Goal: Information Seeking & Learning: Learn about a topic

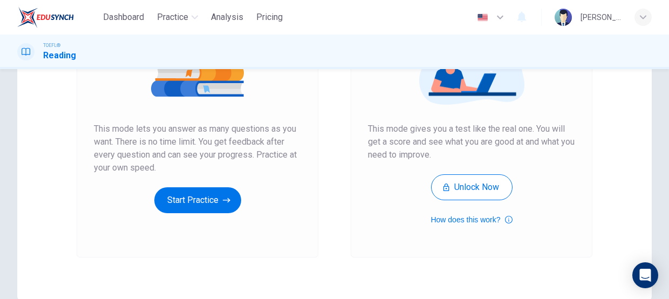
scroll to position [166, 0]
click at [475, 218] on button "How does this work?" at bounding box center [471, 219] width 81 height 13
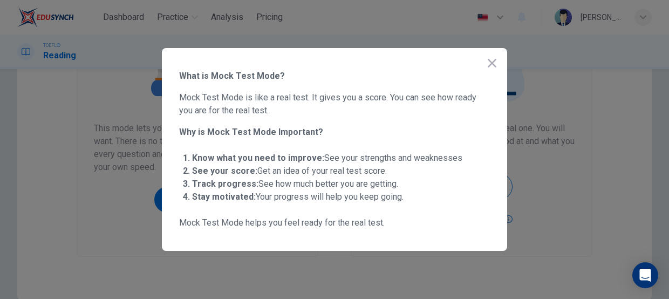
click at [491, 63] on icon "button" at bounding box center [492, 63] width 9 height 9
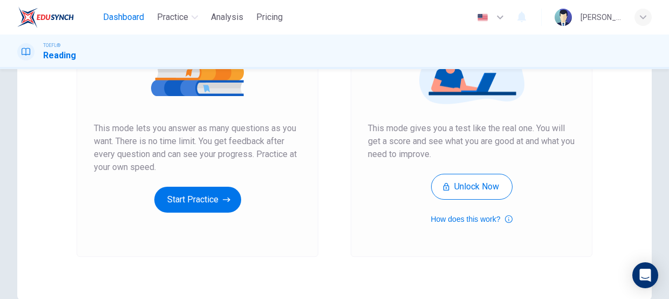
click at [127, 20] on span "Dashboard" at bounding box center [123, 17] width 41 height 13
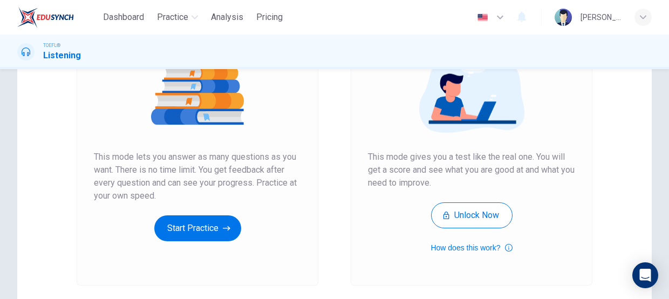
scroll to position [138, 0]
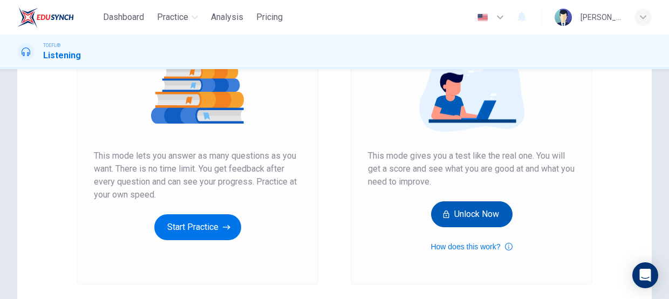
click at [471, 216] on button "Unlock Now" at bounding box center [471, 214] width 81 height 26
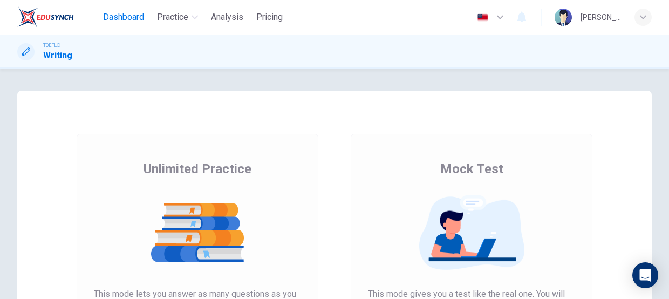
click at [128, 18] on span "Dashboard" at bounding box center [123, 17] width 41 height 13
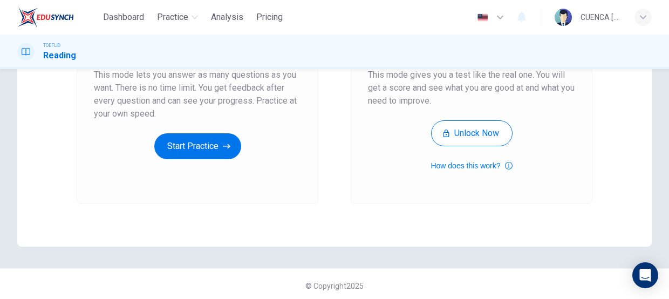
click at [525, 106] on div "Mock Test This mode gives you a test like the real one. You will get a score an…" at bounding box center [471, 56] width 207 height 231
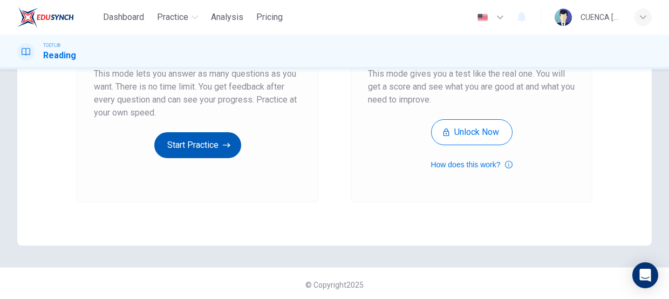
click at [200, 141] on button "Start Practice" at bounding box center [197, 145] width 87 height 26
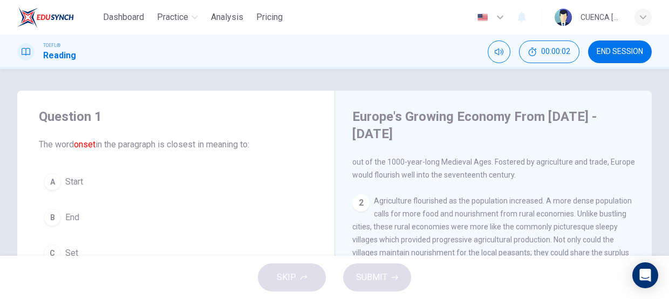
scroll to position [42, 0]
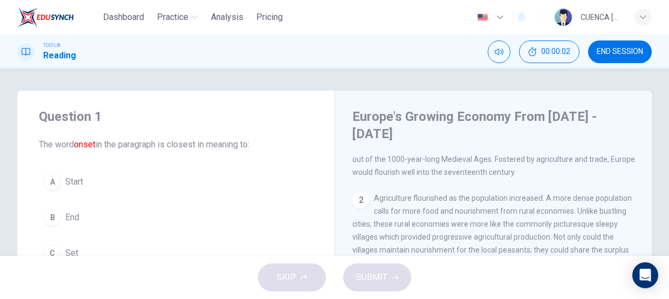
click at [601, 201] on div "2 Agriculture flourished as the population increased. A more dense population c…" at bounding box center [493, 257] width 283 height 130
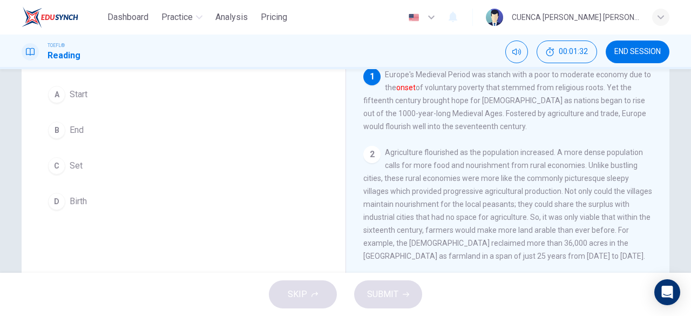
scroll to position [88, 0]
click at [85, 101] on button "A Start" at bounding box center [183, 93] width 281 height 27
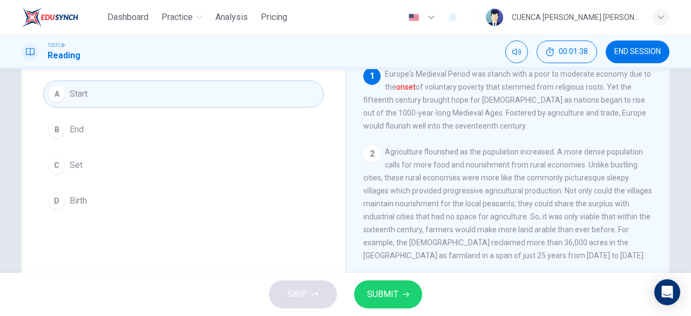
click at [403, 291] on icon "button" at bounding box center [406, 294] width 6 height 6
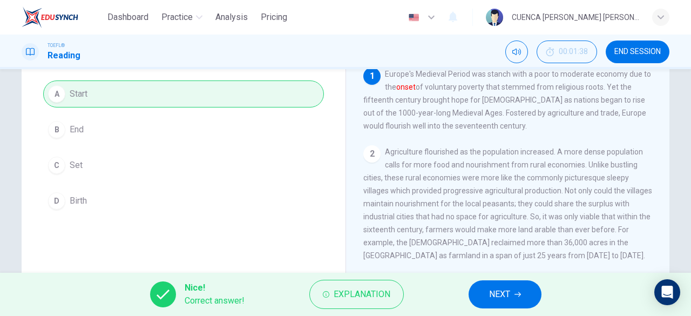
click at [506, 293] on span "NEXT" at bounding box center [499, 294] width 21 height 15
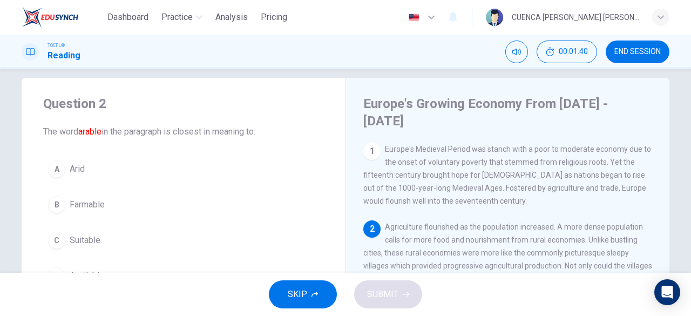
scroll to position [0, 0]
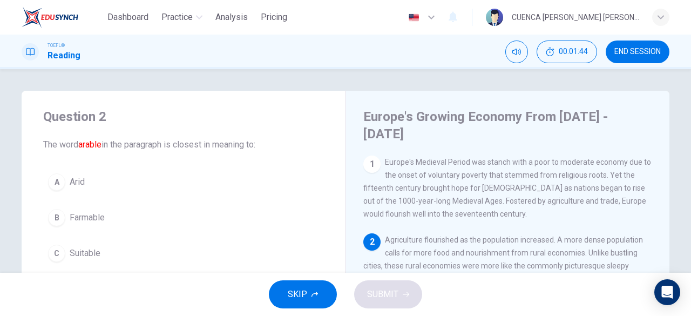
click at [573, 194] on div "1 Europe's Medieval Period was stanch with a poor to moderate economy due to th…" at bounding box center [507, 187] width 289 height 65
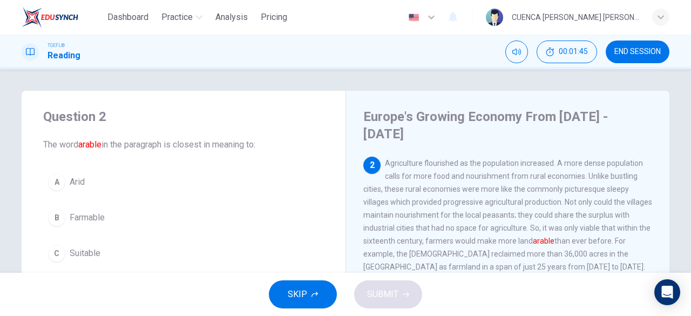
click at [588, 195] on div "2 Agriculture flourished as the population increased. A more dense population c…" at bounding box center [507, 215] width 289 height 117
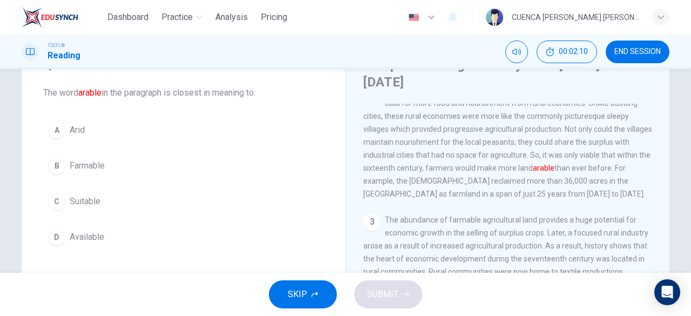
scroll to position [80, 0]
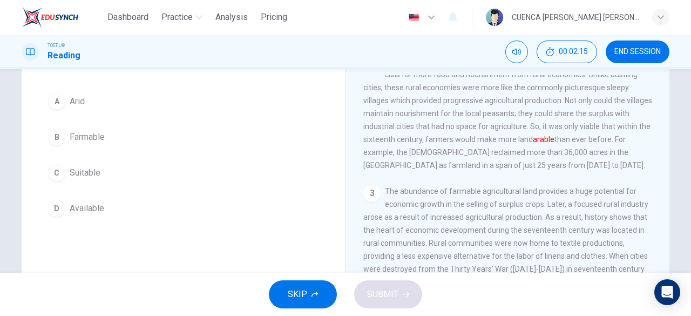
click at [110, 133] on button "B Farmable" at bounding box center [183, 137] width 281 height 27
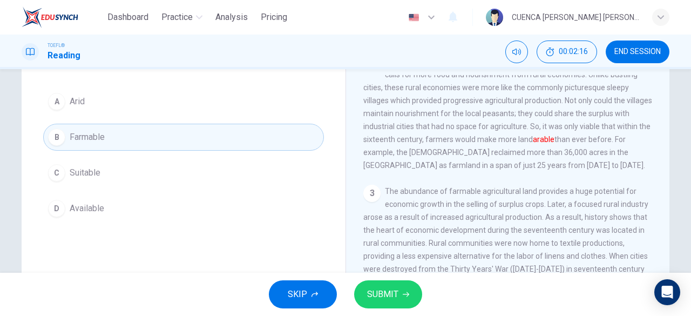
click at [393, 290] on span "SUBMIT" at bounding box center [382, 294] width 31 height 15
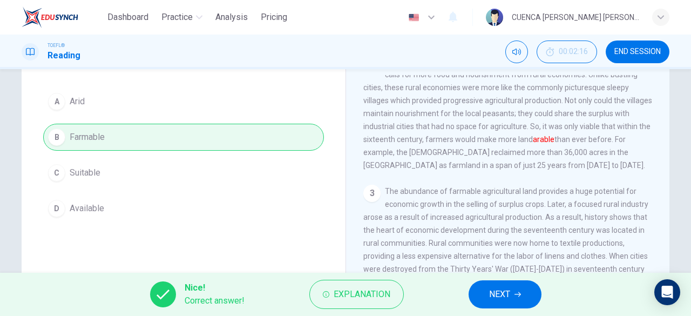
click at [488, 296] on button "NEXT" at bounding box center [504, 294] width 73 height 28
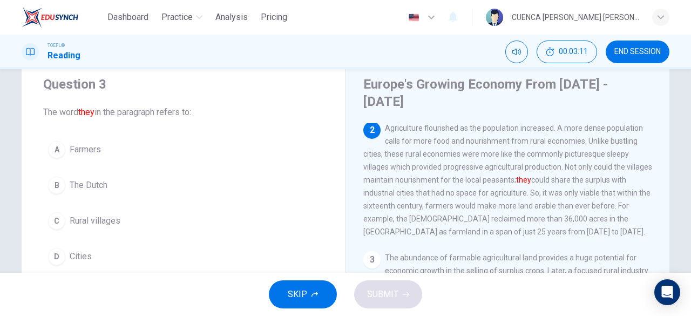
scroll to position [31, 0]
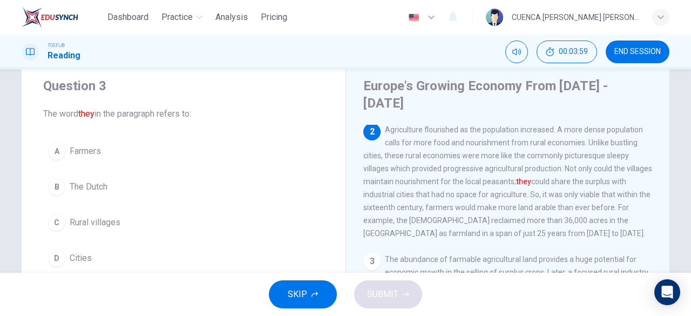
click at [80, 155] on span "Farmers" at bounding box center [85, 151] width 31 height 13
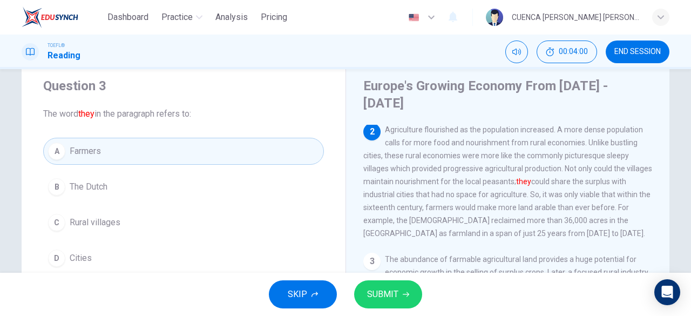
click at [389, 293] on span "SUBMIT" at bounding box center [382, 294] width 31 height 15
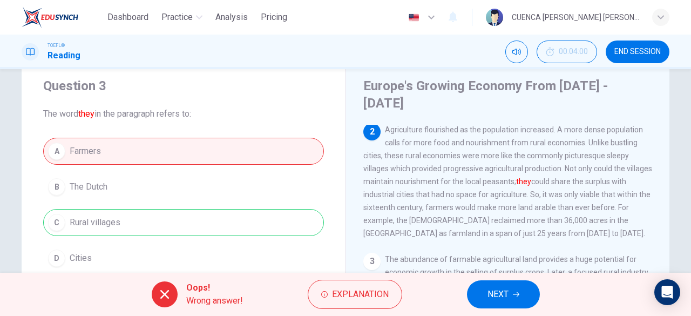
click at [506, 287] on span "NEXT" at bounding box center [497, 294] width 21 height 15
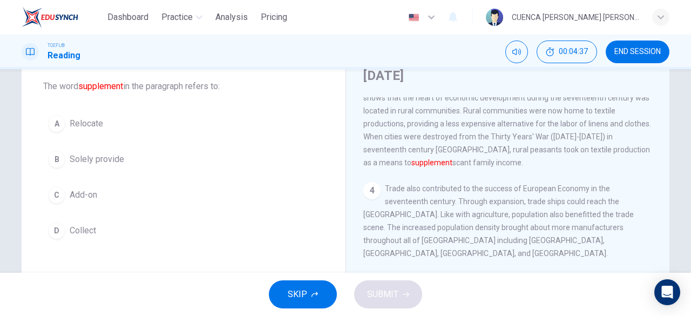
scroll to position [71, 0]
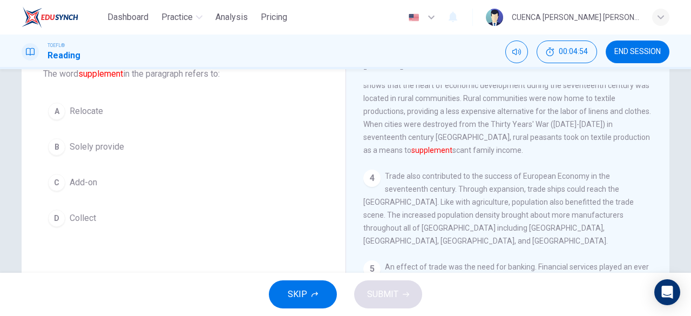
click at [72, 176] on span "Add-on" at bounding box center [84, 182] width 28 height 13
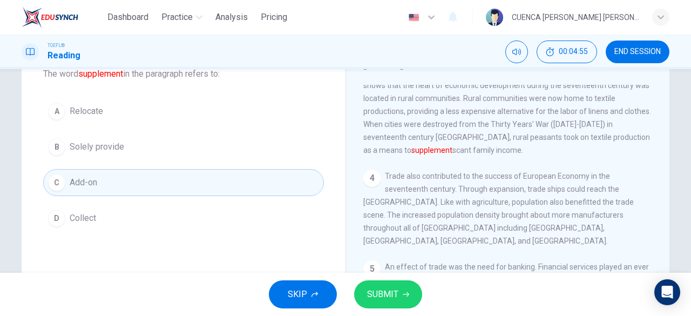
click at [393, 293] on span "SUBMIT" at bounding box center [382, 294] width 31 height 15
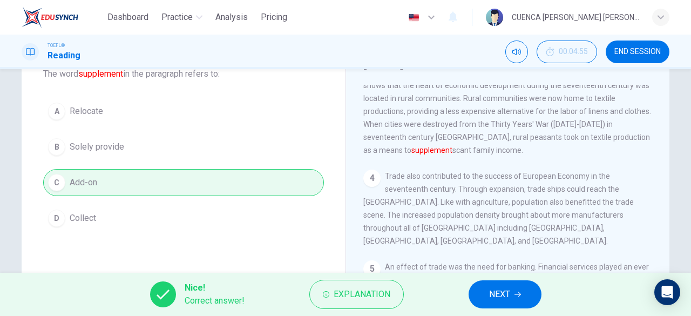
click at [504, 290] on span "NEXT" at bounding box center [499, 294] width 21 height 15
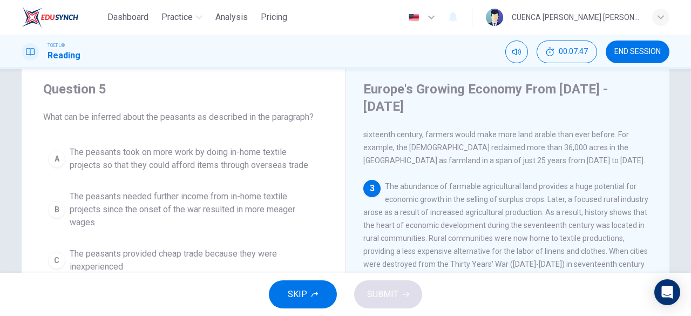
scroll to position [23, 0]
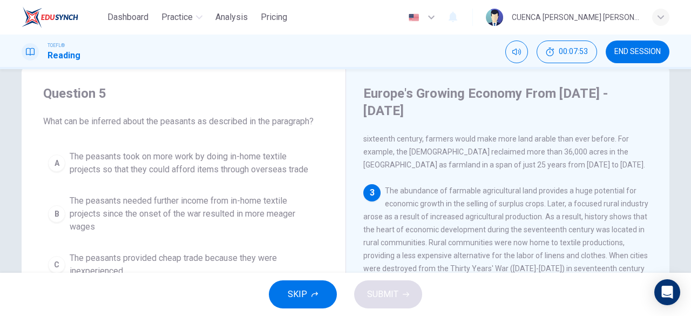
click at [268, 214] on span "The peasants needed further income from in-home textile projects since the onse…" at bounding box center [194, 213] width 249 height 39
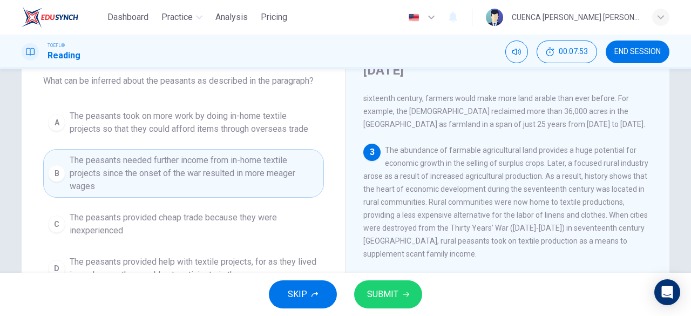
scroll to position [64, 0]
click at [248, 120] on span "The peasants took on more work by doing in-home textile projects so that they c…" at bounding box center [194, 123] width 249 height 26
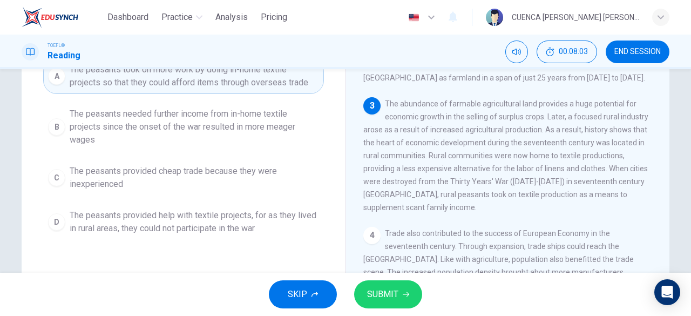
scroll to position [154, 0]
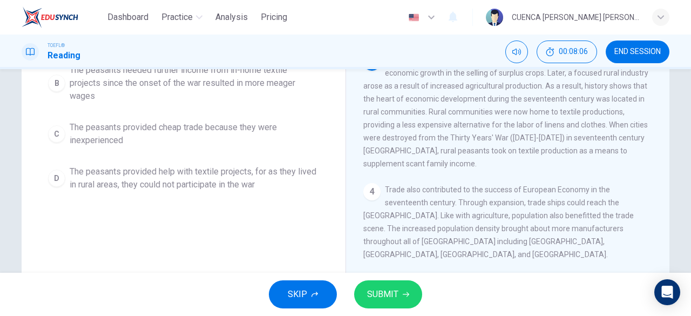
click at [377, 290] on span "SUBMIT" at bounding box center [382, 294] width 31 height 15
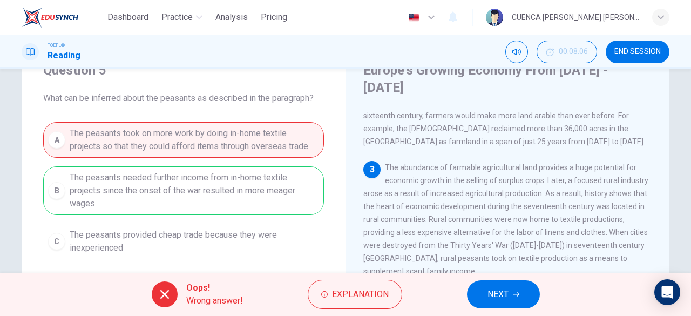
scroll to position [45, 0]
click at [507, 291] on span "NEXT" at bounding box center [497, 294] width 21 height 15
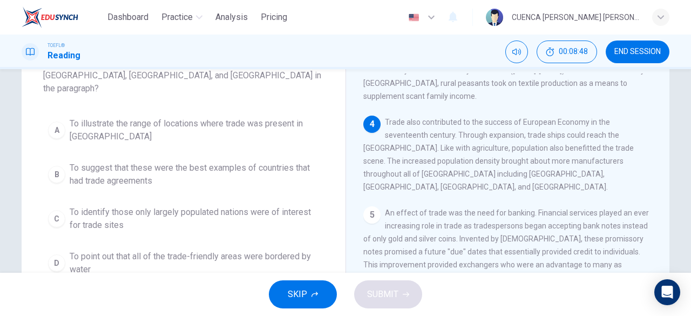
scroll to position [82, 0]
click at [267, 117] on span "To illustrate the range of locations where trade was present in [GEOGRAPHIC_DAT…" at bounding box center [194, 130] width 249 height 26
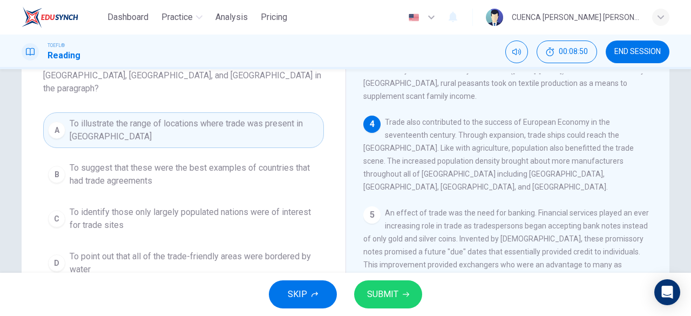
click at [391, 291] on span "SUBMIT" at bounding box center [382, 294] width 31 height 15
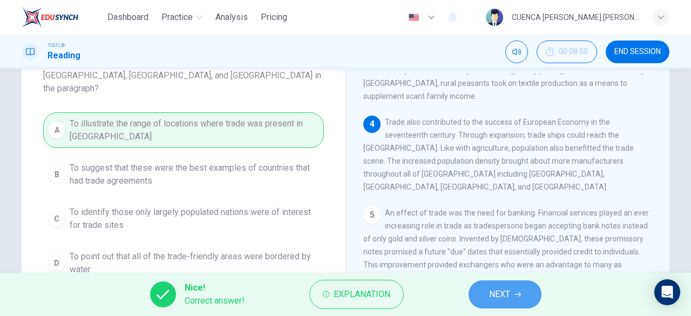
click at [492, 298] on span "NEXT" at bounding box center [499, 294] width 21 height 15
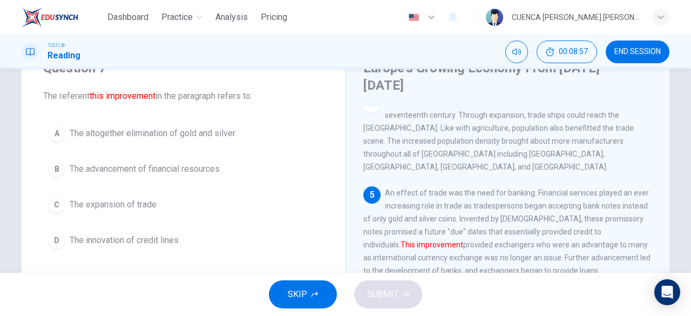
scroll to position [353, 0]
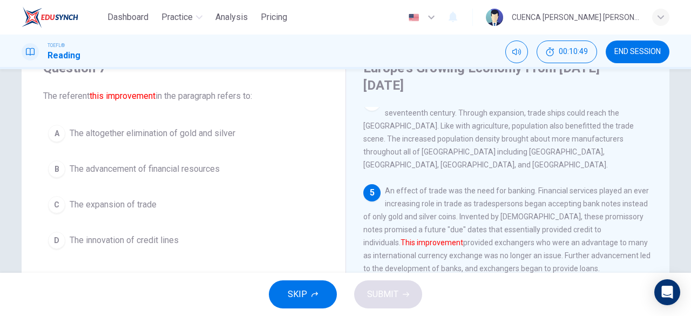
click at [100, 237] on span "The innovation of credit lines" at bounding box center [124, 240] width 109 height 13
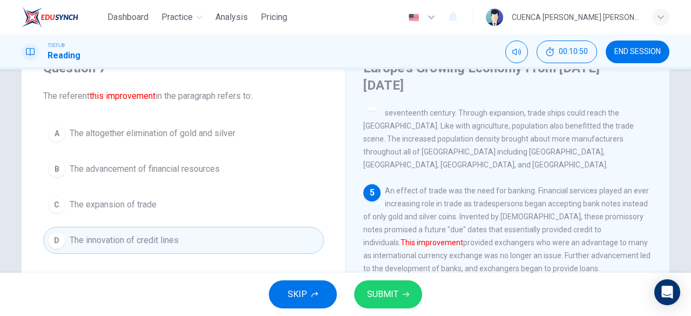
click at [383, 293] on span "SUBMIT" at bounding box center [382, 294] width 31 height 15
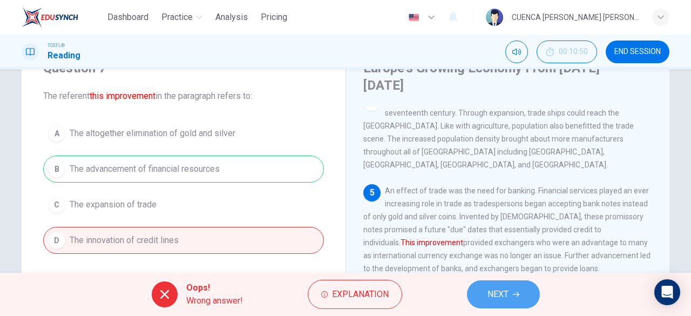
click at [518, 295] on icon "button" at bounding box center [516, 294] width 6 height 5
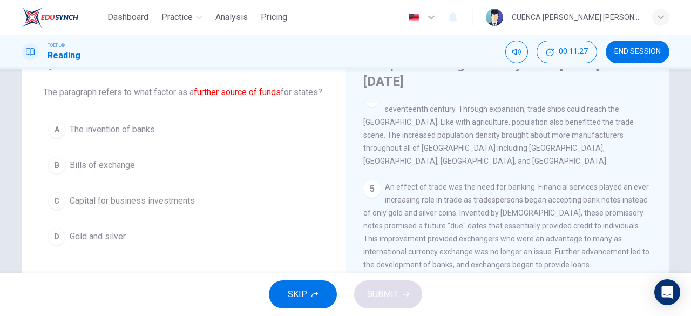
scroll to position [52, 0]
click at [185, 208] on span "Capital for business investments" at bounding box center [132, 201] width 125 height 13
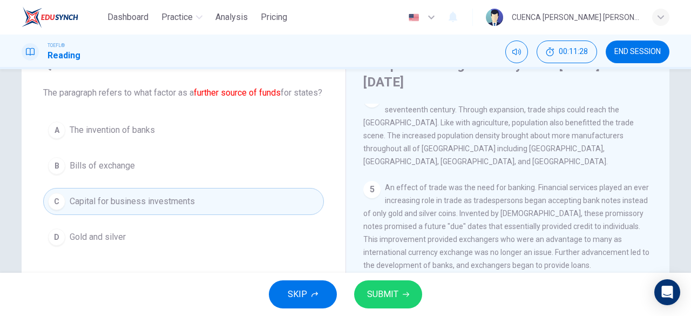
click at [398, 298] on button "SUBMIT" at bounding box center [388, 294] width 68 height 28
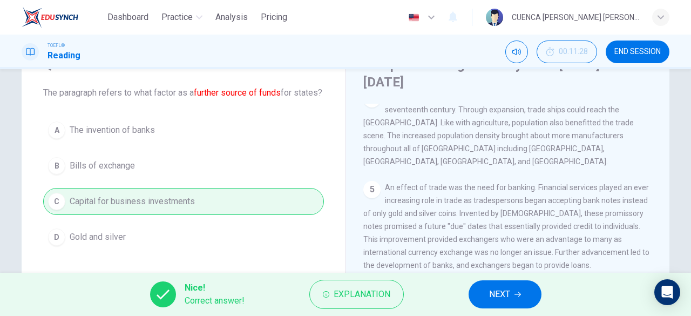
click at [501, 294] on span "NEXT" at bounding box center [499, 294] width 21 height 15
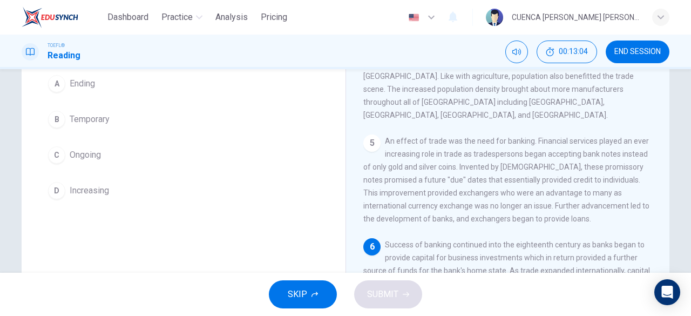
scroll to position [99, 0]
click at [81, 163] on button "C Ongoing" at bounding box center [183, 154] width 281 height 27
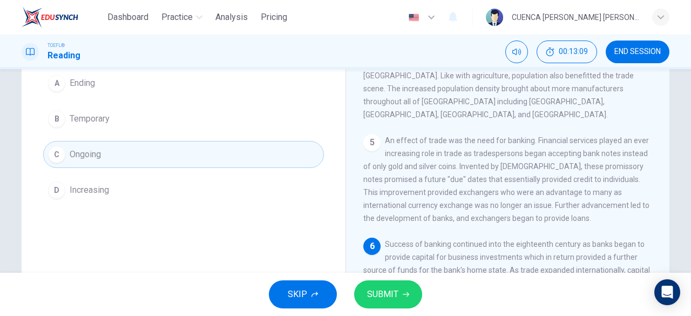
click at [384, 290] on span "SUBMIT" at bounding box center [382, 294] width 31 height 15
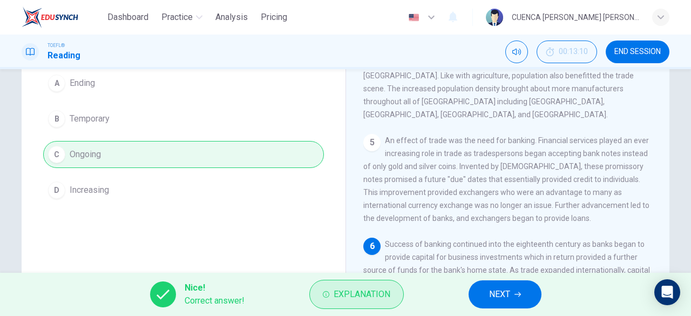
click at [348, 291] on span "Explanation" at bounding box center [362, 294] width 57 height 15
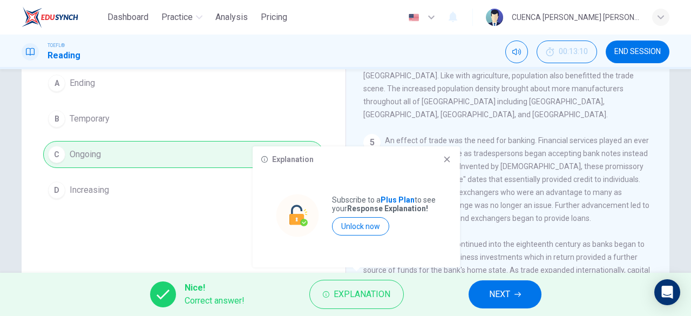
click at [443, 154] on div "Explanation Subscribe to a Plus Plan to see your Response Explanation! Unlock n…" at bounding box center [356, 206] width 207 height 121
click at [443, 155] on icon at bounding box center [447, 159] width 9 height 9
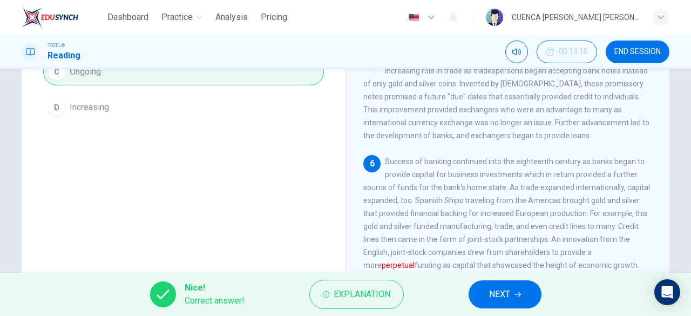
scroll to position [215, 0]
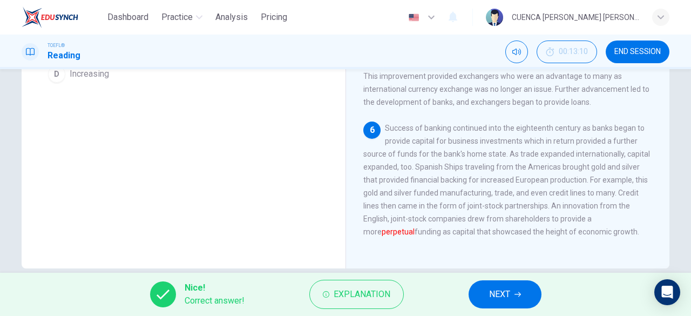
click at [513, 291] on button "NEXT" at bounding box center [504, 294] width 73 height 28
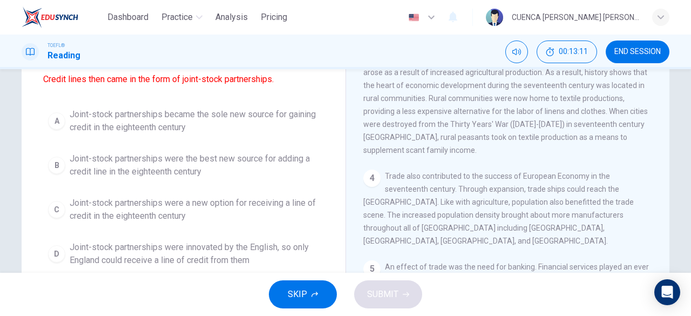
scroll to position [0, 0]
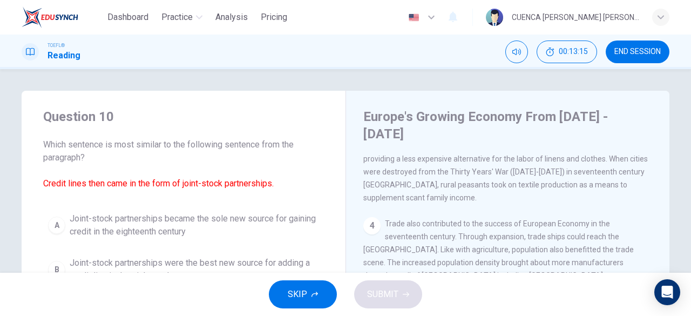
click at [548, 222] on div "4 Trade also contributed to the success of European Economy in the seventeenth …" at bounding box center [507, 256] width 289 height 78
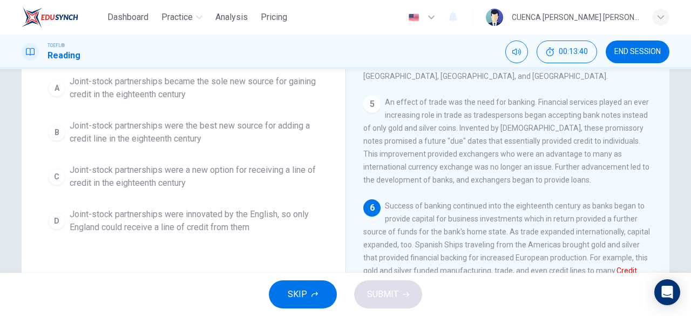
scroll to position [137, 0]
click at [200, 178] on span "Joint-stock partnerships were a new option for receiving a line of credit in th…" at bounding box center [194, 177] width 249 height 26
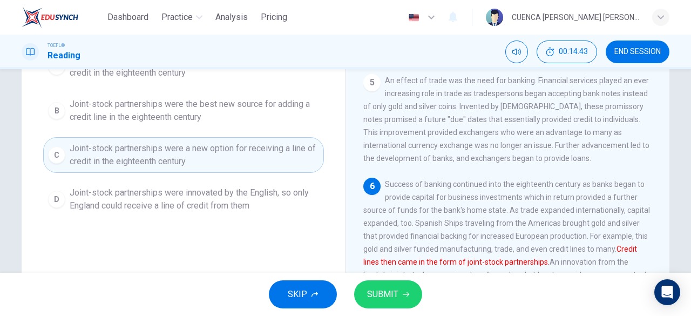
scroll to position [160, 0]
click at [395, 288] on span "SUBMIT" at bounding box center [382, 294] width 31 height 15
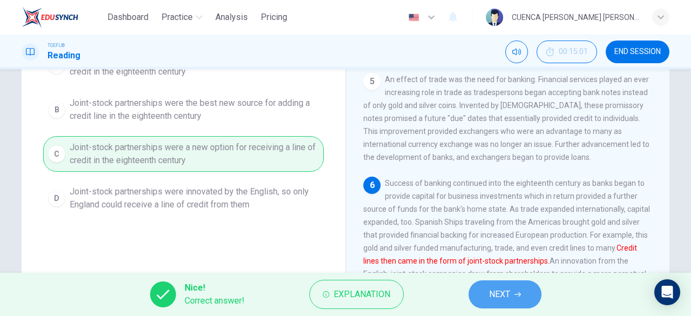
click at [510, 289] on span "NEXT" at bounding box center [499, 294] width 21 height 15
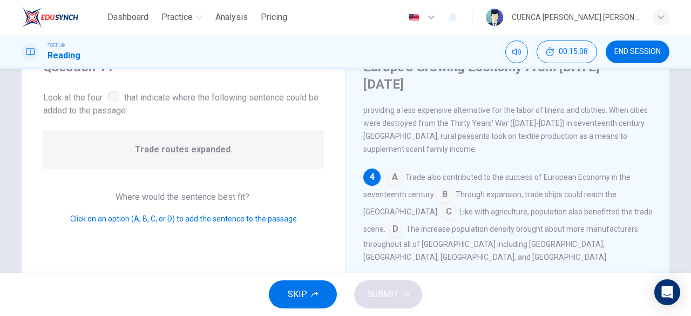
scroll to position [276, 0]
click at [392, 167] on input at bounding box center [394, 175] width 17 height 17
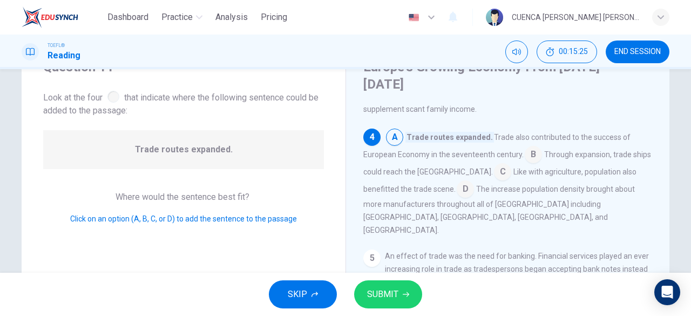
scroll to position [315, 0]
click at [531, 146] on input at bounding box center [533, 154] width 17 height 17
click at [494, 164] on input at bounding box center [502, 172] width 17 height 17
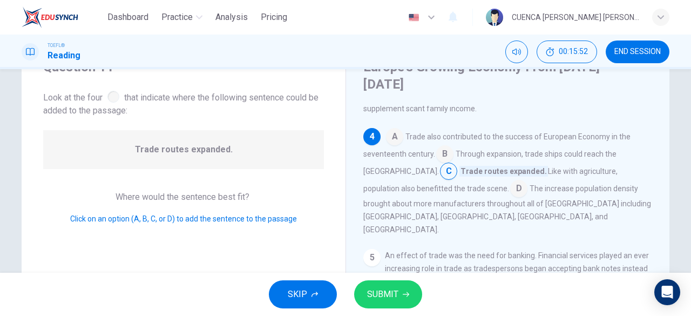
click at [510, 181] on input at bounding box center [518, 189] width 17 height 17
click at [440, 146] on input at bounding box center [444, 154] width 17 height 17
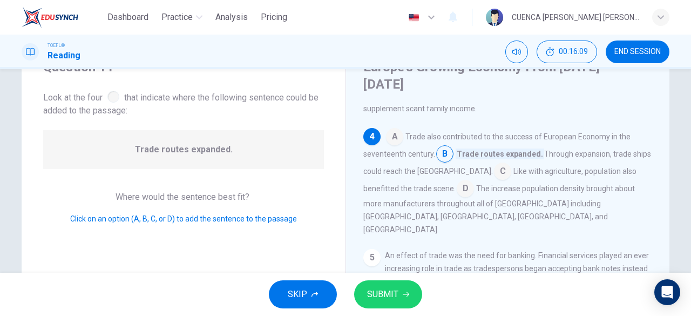
click at [389, 288] on span "SUBMIT" at bounding box center [382, 294] width 31 height 15
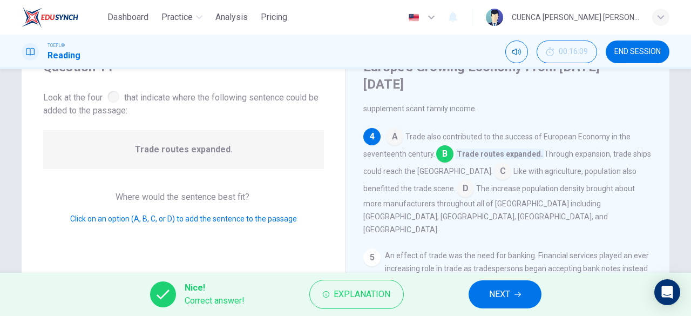
click at [511, 284] on button "NEXT" at bounding box center [504, 294] width 73 height 28
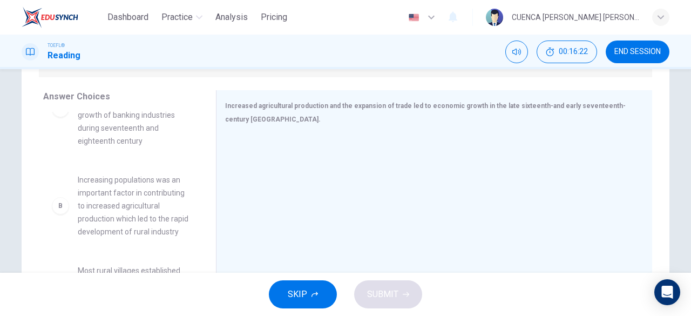
scroll to position [52, 0]
click at [154, 190] on span "Increasing populations was an important factor in contributing to increased agr…" at bounding box center [134, 204] width 112 height 65
click at [63, 210] on div "B" at bounding box center [60, 204] width 17 height 17
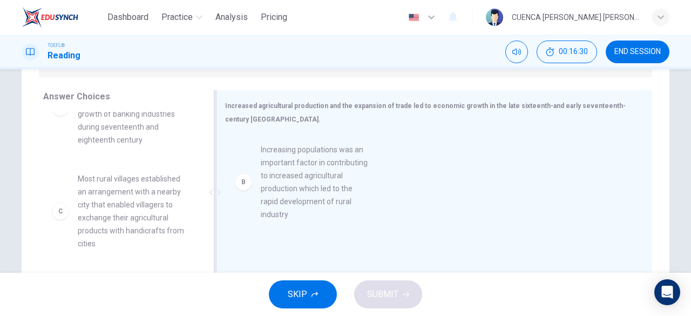
drag, startPoint x: 60, startPoint y: 218, endPoint x: 256, endPoint y: 188, distance: 197.6
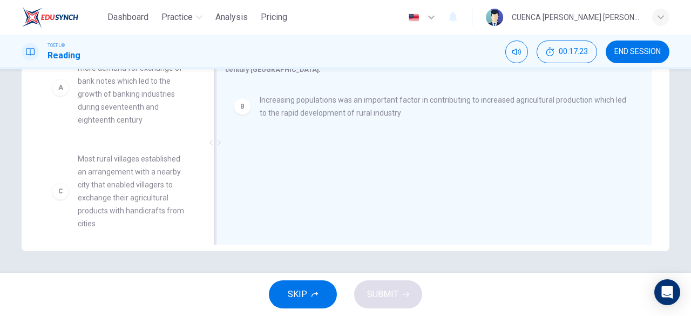
scroll to position [0, 0]
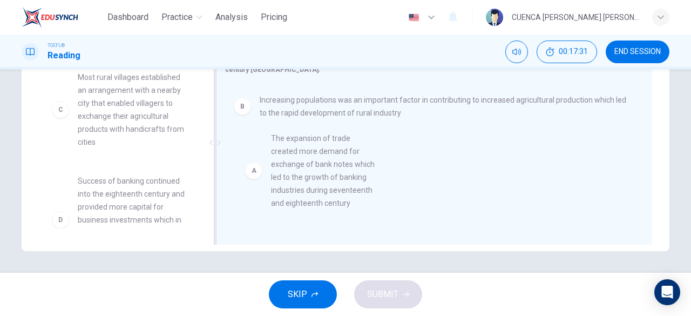
drag, startPoint x: 133, startPoint y: 111, endPoint x: 353, endPoint y: 182, distance: 231.4
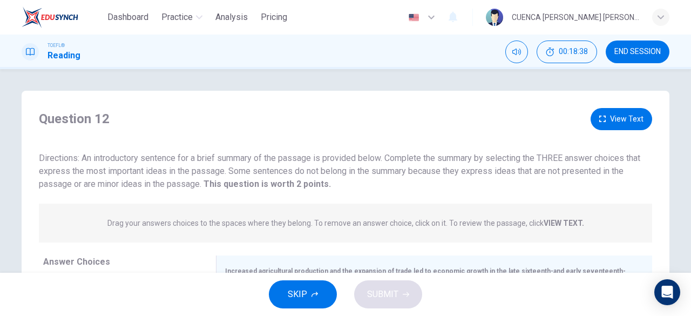
click at [554, 219] on strong "VIEW TEXT." at bounding box center [564, 223] width 40 height 9
click at [555, 226] on strong "VIEW TEXT." at bounding box center [564, 223] width 40 height 9
click at [544, 225] on strong "VIEW TEXT." at bounding box center [564, 223] width 40 height 9
click at [565, 220] on strong "VIEW TEXT." at bounding box center [564, 223] width 40 height 9
click at [568, 221] on strong "VIEW TEXT." at bounding box center [564, 223] width 40 height 9
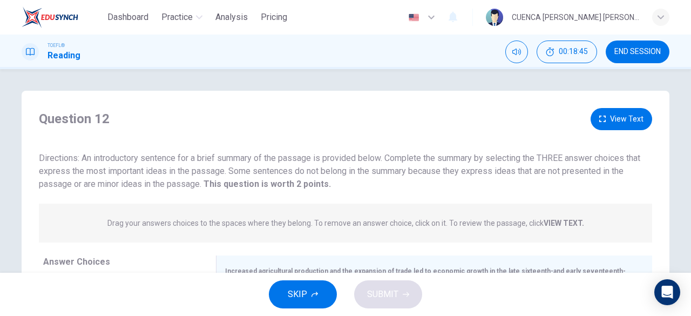
click at [548, 222] on strong "VIEW TEXT." at bounding box center [564, 223] width 40 height 9
click at [554, 224] on strong "VIEW TEXT." at bounding box center [564, 223] width 40 height 9
click at [556, 223] on strong "VIEW TEXT." at bounding box center [564, 223] width 40 height 9
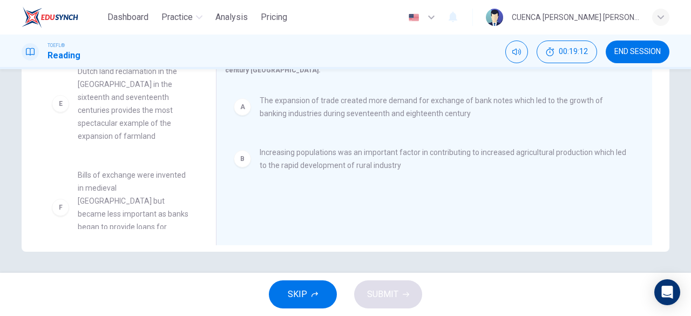
scroll to position [215, 0]
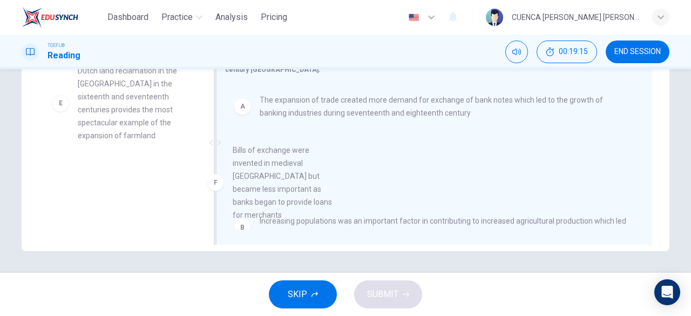
drag, startPoint x: 137, startPoint y: 215, endPoint x: 302, endPoint y: 188, distance: 167.3
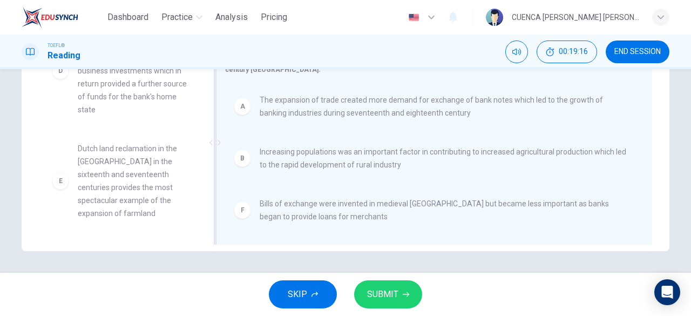
scroll to position [149, 0]
click at [400, 295] on button "SUBMIT" at bounding box center [388, 294] width 68 height 28
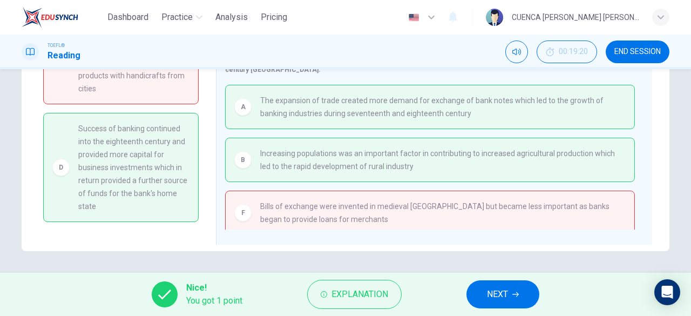
scroll to position [54, 0]
click at [493, 293] on span "NEXT" at bounding box center [497, 294] width 21 height 15
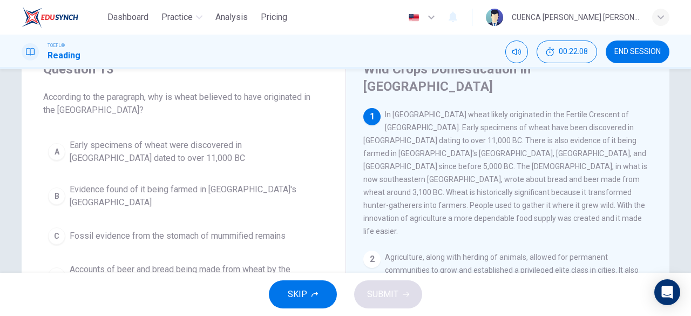
scroll to position [44, 0]
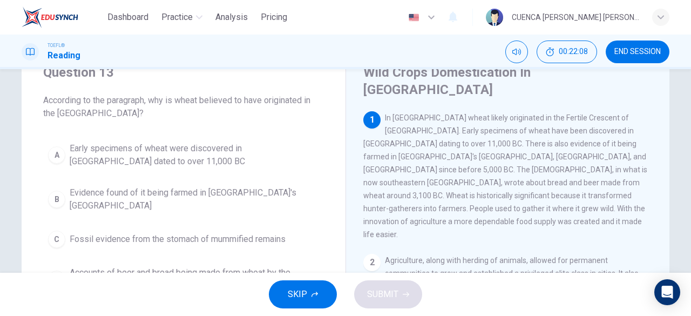
click at [97, 154] on span "Early specimens of wheat were discovered in [GEOGRAPHIC_DATA] dated to over 11,…" at bounding box center [194, 155] width 249 height 26
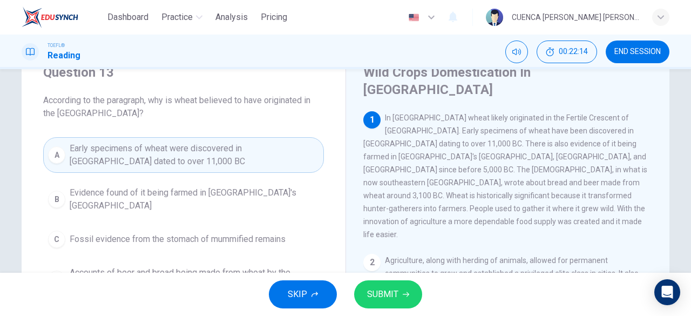
click at [389, 289] on span "SUBMIT" at bounding box center [382, 294] width 31 height 15
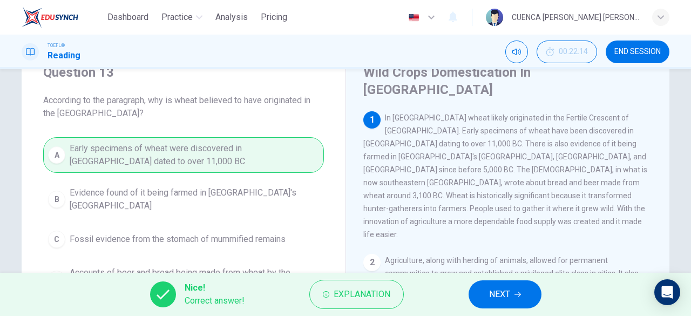
click at [498, 297] on span "NEXT" at bounding box center [499, 294] width 21 height 15
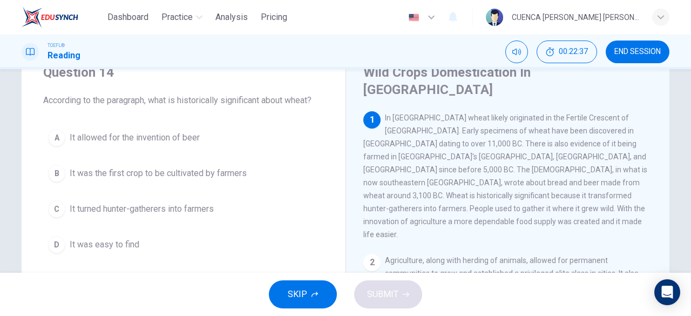
click at [97, 214] on button "C It turned hunter-gatherers into farmers" at bounding box center [183, 208] width 281 height 27
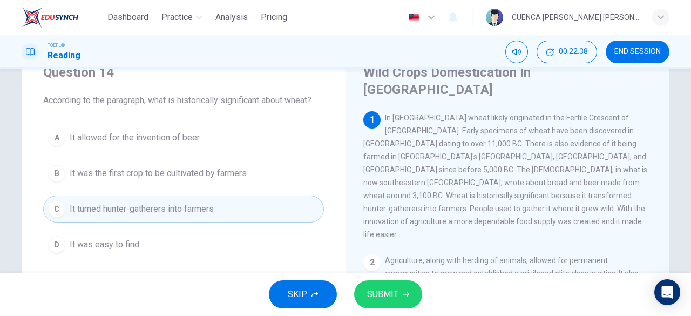
click at [385, 293] on span "SUBMIT" at bounding box center [382, 294] width 31 height 15
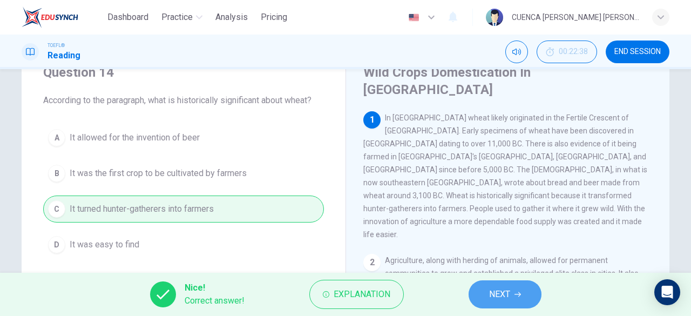
click at [499, 296] on span "NEXT" at bounding box center [499, 294] width 21 height 15
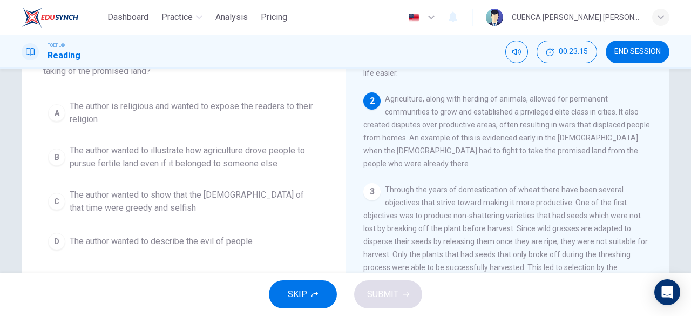
scroll to position [86, 0]
click at [85, 159] on span "The author wanted to illustrate how agriculture drove people to pursue fertile …" at bounding box center [194, 157] width 249 height 26
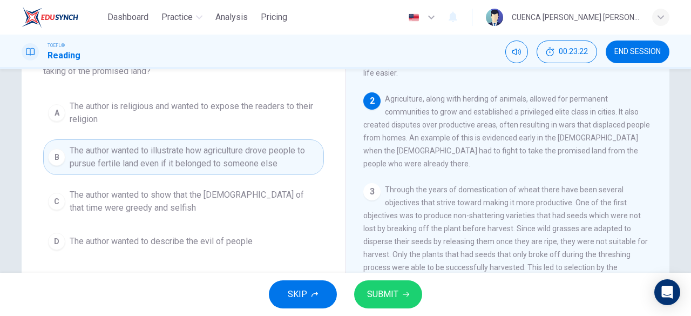
click at [384, 298] on button "SUBMIT" at bounding box center [388, 294] width 68 height 28
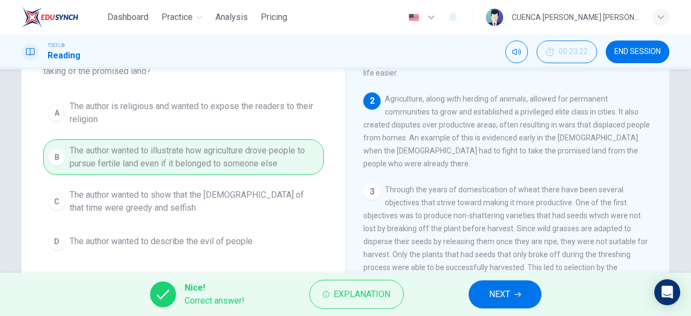
click at [511, 293] on button "NEXT" at bounding box center [504, 294] width 73 height 28
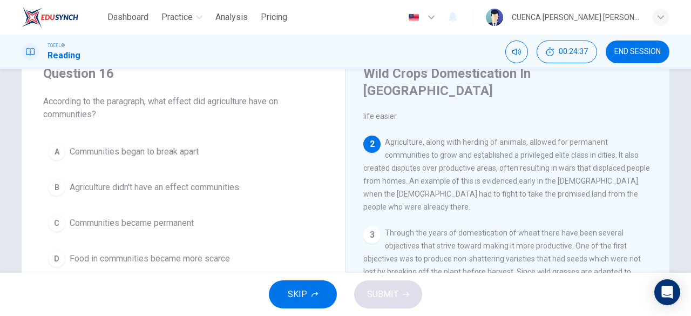
scroll to position [42, 0]
click at [124, 154] on span "Communities began to break apart" at bounding box center [134, 152] width 129 height 13
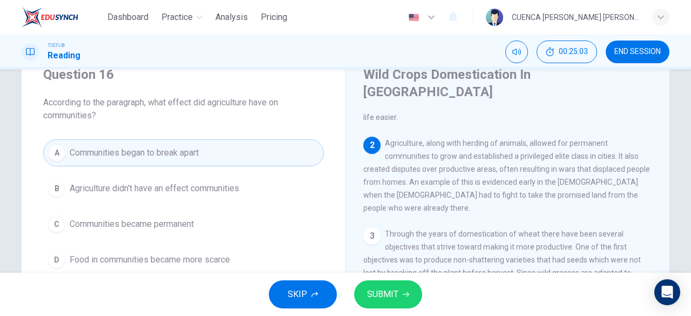
click at [398, 298] on button "SUBMIT" at bounding box center [388, 294] width 68 height 28
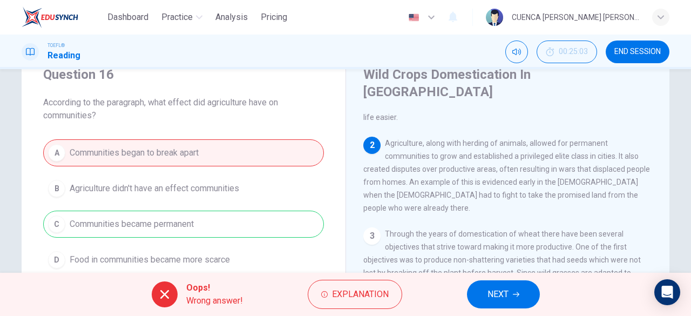
click at [511, 290] on button "NEXT" at bounding box center [503, 294] width 73 height 28
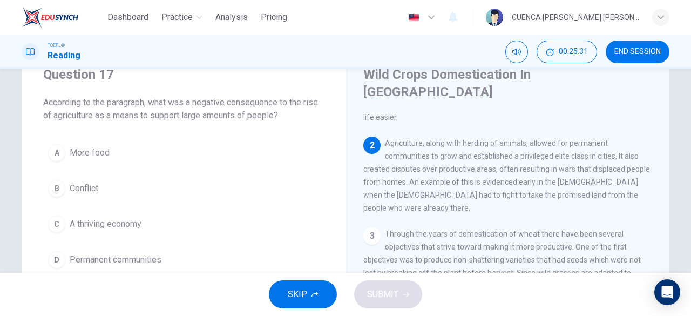
click at [84, 191] on span "Conflict" at bounding box center [84, 188] width 29 height 13
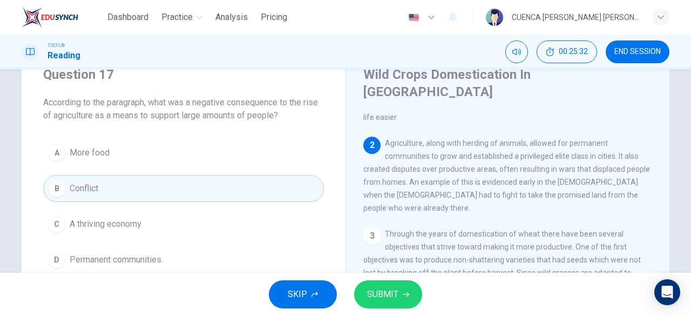
click at [385, 286] on button "SUBMIT" at bounding box center [388, 294] width 68 height 28
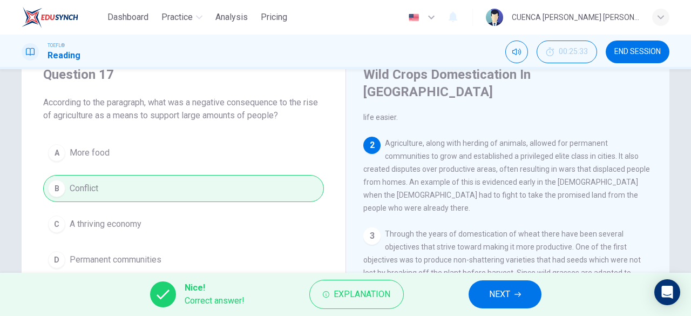
click at [506, 286] on button "NEXT" at bounding box center [504, 294] width 73 height 28
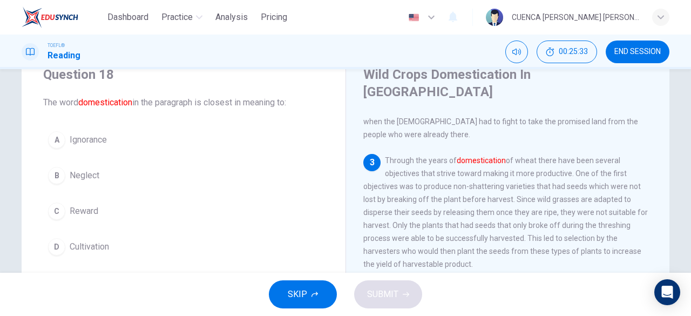
scroll to position [199, 0]
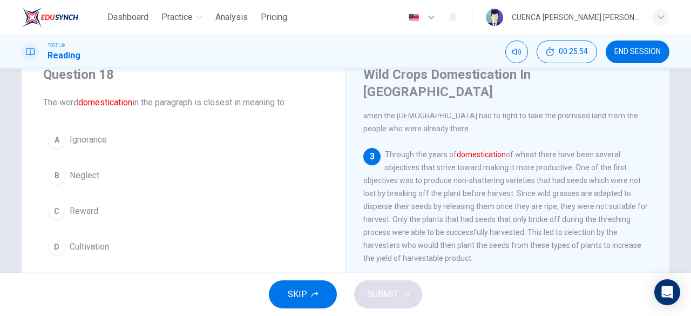
click at [79, 245] on span "Cultivation" at bounding box center [89, 246] width 39 height 13
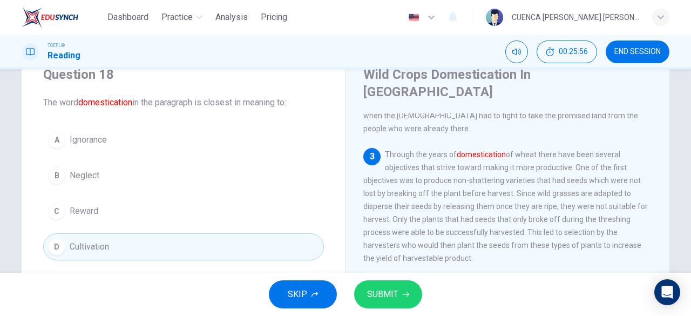
click at [398, 291] on button "SUBMIT" at bounding box center [388, 294] width 68 height 28
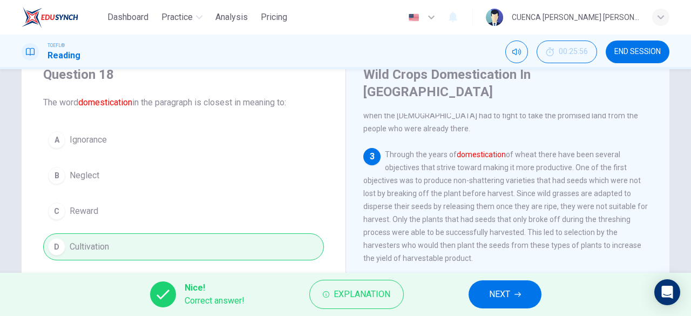
click at [517, 298] on button "NEXT" at bounding box center [504, 294] width 73 height 28
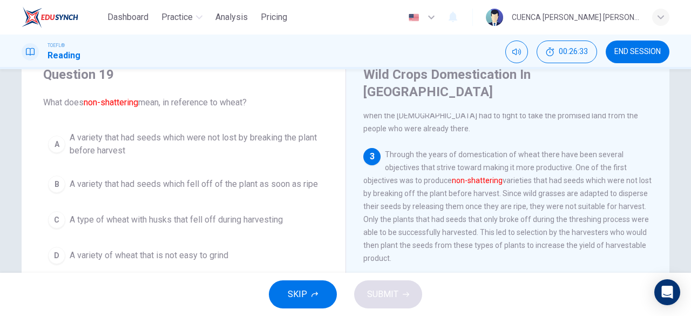
click at [103, 142] on span "A variety that had seeds which were not lost by breaking the plant before harve…" at bounding box center [194, 144] width 249 height 26
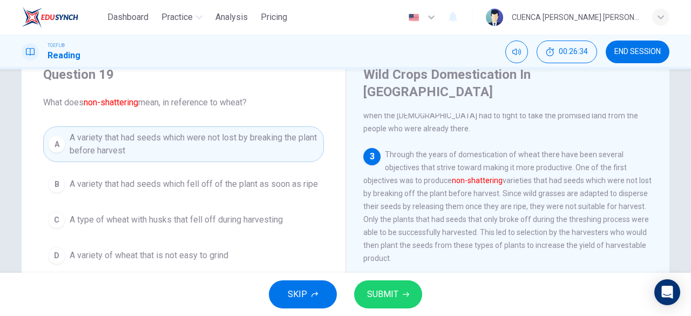
click at [382, 298] on button "SUBMIT" at bounding box center [388, 294] width 68 height 28
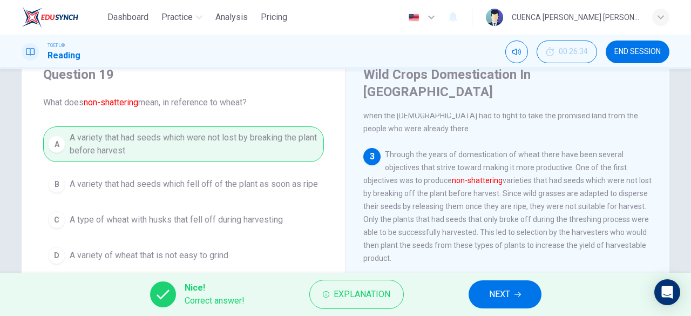
click at [495, 291] on span "NEXT" at bounding box center [499, 294] width 21 height 15
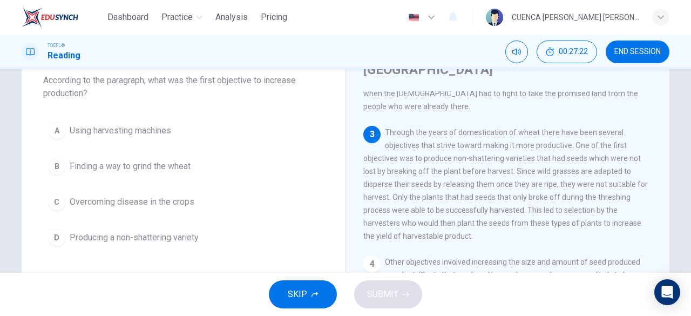
scroll to position [64, 0]
click at [72, 235] on span "Producing a non-shattering variety" at bounding box center [134, 238] width 129 height 13
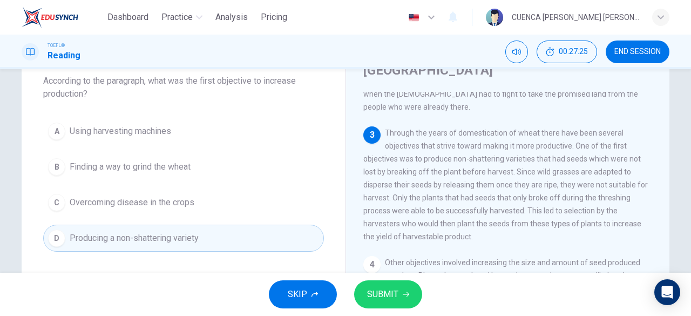
click at [394, 292] on span "SUBMIT" at bounding box center [382, 294] width 31 height 15
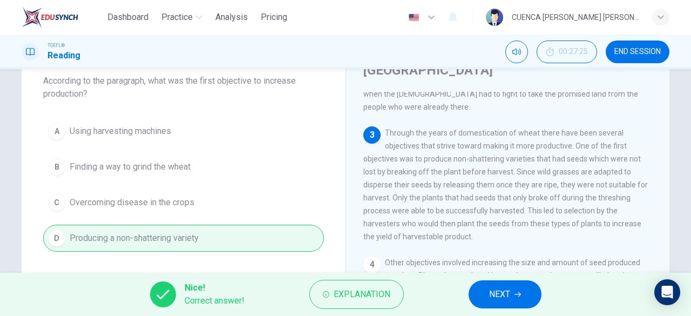
click at [515, 288] on button "NEXT" at bounding box center [504, 294] width 73 height 28
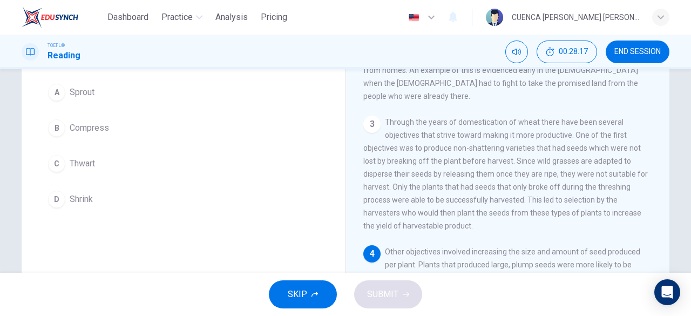
scroll to position [89, 0]
click at [76, 96] on span "Sprout" at bounding box center [82, 93] width 25 height 13
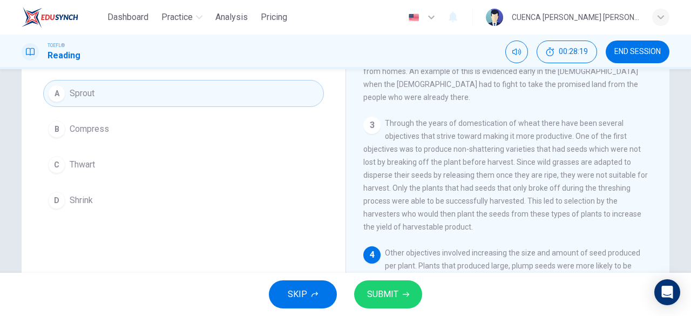
click at [385, 298] on button "SUBMIT" at bounding box center [388, 294] width 68 height 28
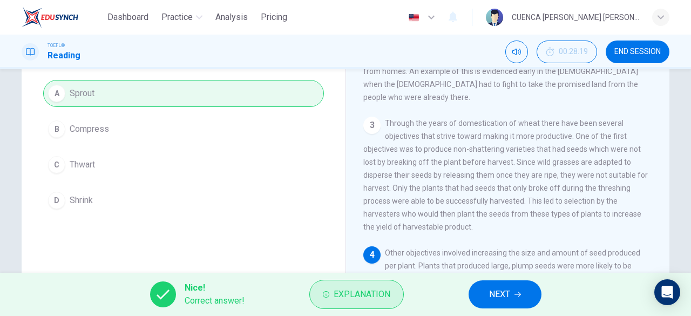
click at [349, 293] on span "Explanation" at bounding box center [362, 294] width 57 height 15
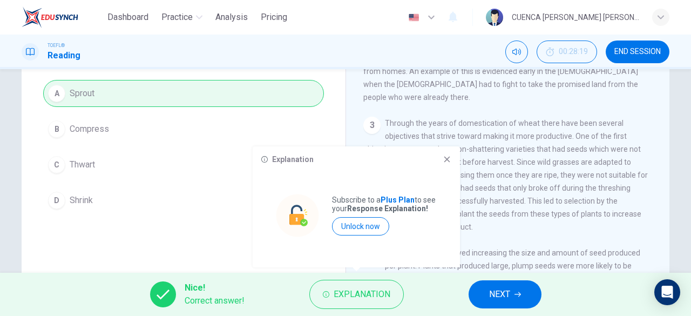
click at [446, 160] on icon at bounding box center [447, 160] width 6 height 6
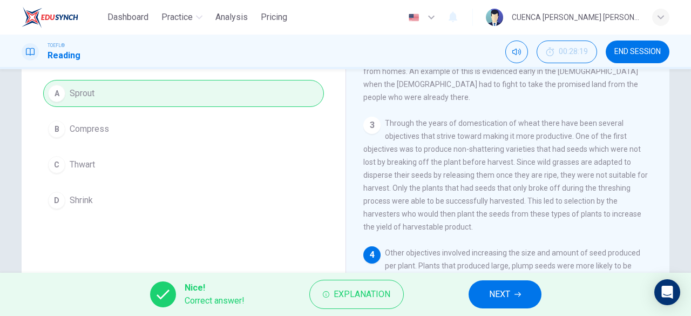
scroll to position [207, 0]
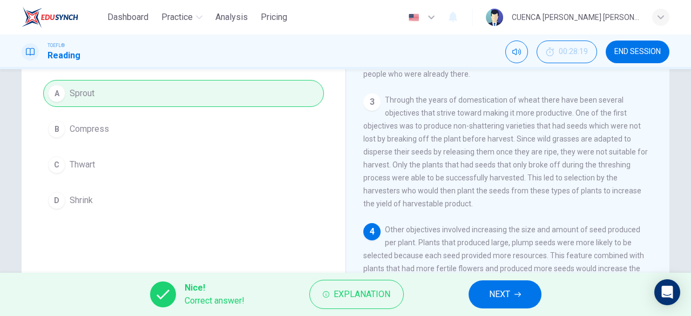
click at [512, 294] on button "NEXT" at bounding box center [504, 294] width 73 height 28
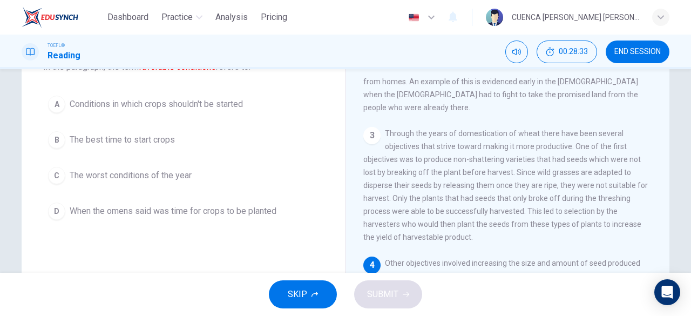
scroll to position [67, 0]
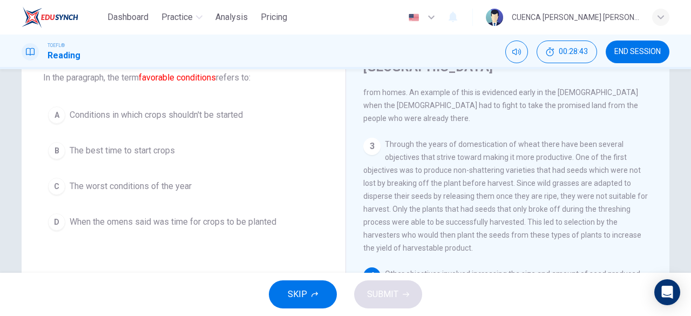
click at [94, 152] on span "The best time to start crops" at bounding box center [122, 150] width 105 height 13
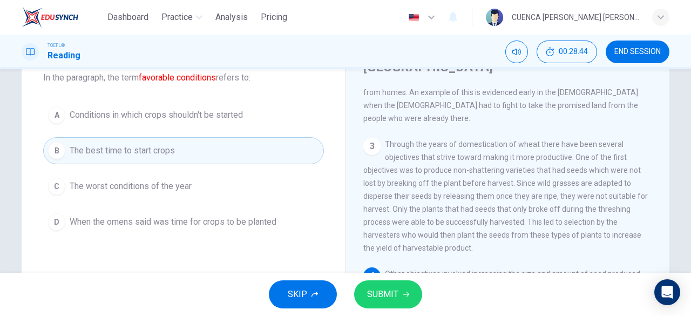
click at [393, 283] on button "SUBMIT" at bounding box center [388, 294] width 68 height 28
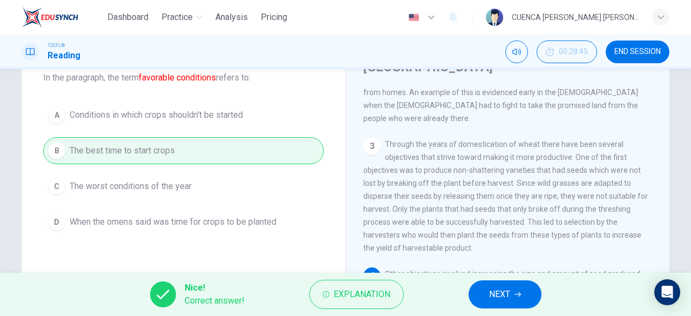
click at [508, 293] on span "NEXT" at bounding box center [499, 294] width 21 height 15
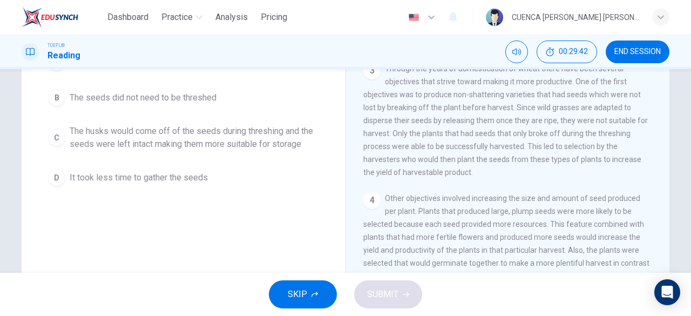
scroll to position [121, 0]
click at [617, 232] on span "Other objectives involved increasing the size and amount of seed produced per p…" at bounding box center [506, 236] width 286 height 86
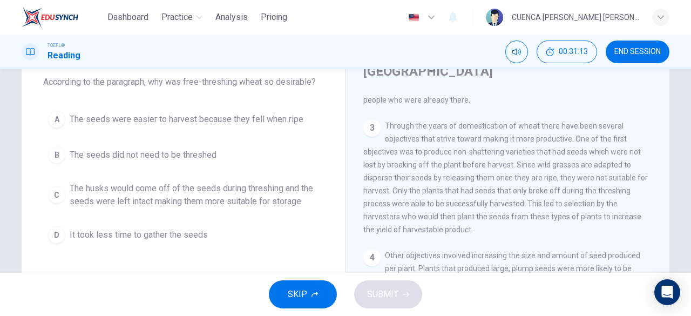
scroll to position [63, 0]
click at [113, 192] on span "The husks would come off of the seeds during threshing and the seeds were left …" at bounding box center [194, 194] width 249 height 26
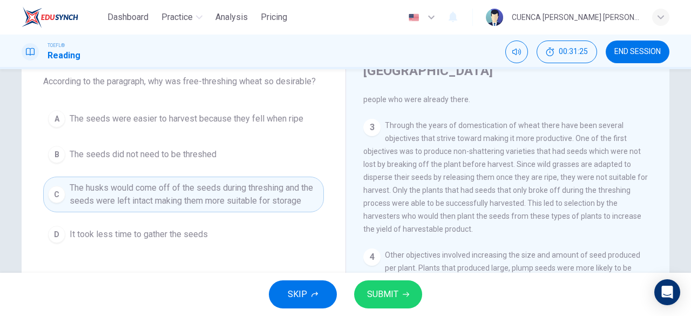
click at [386, 289] on span "SUBMIT" at bounding box center [382, 294] width 31 height 15
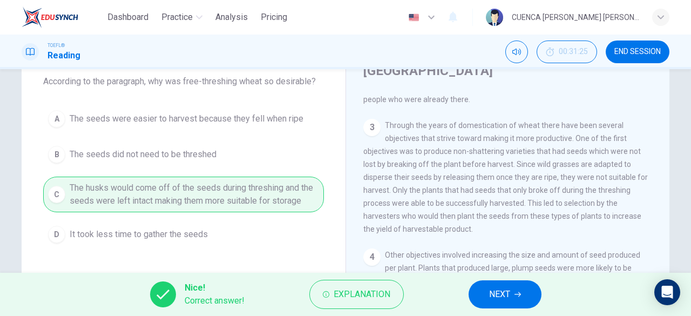
click at [504, 288] on span "NEXT" at bounding box center [499, 294] width 21 height 15
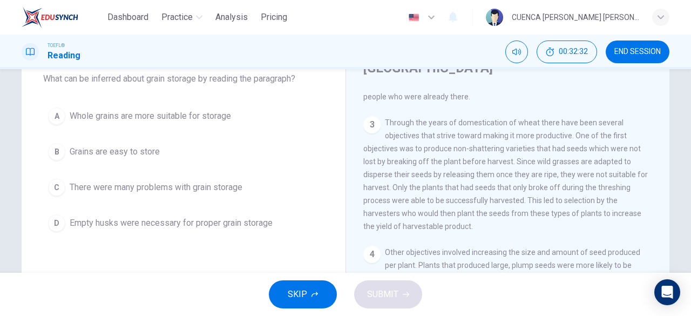
scroll to position [65, 0]
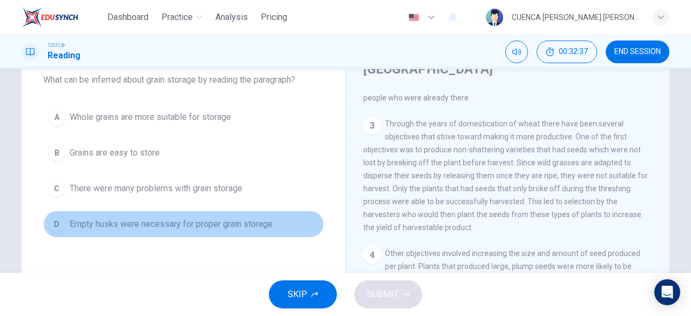
click at [251, 226] on span "Empty husks were necessary for proper grain storage" at bounding box center [171, 224] width 203 height 13
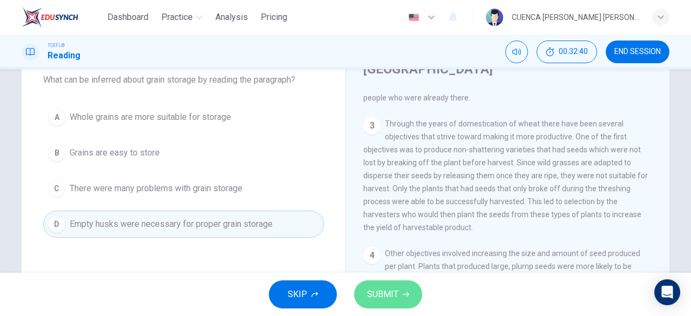
click at [396, 293] on span "SUBMIT" at bounding box center [382, 294] width 31 height 15
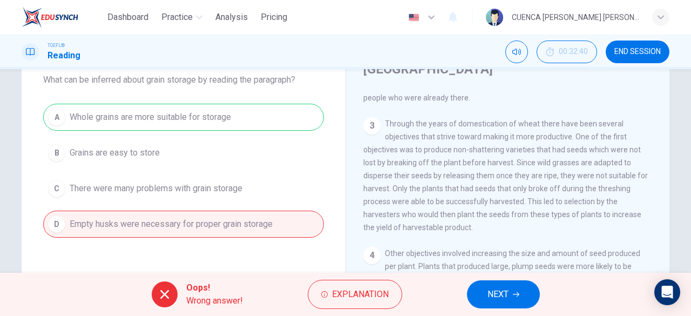
click at [501, 297] on span "NEXT" at bounding box center [497, 294] width 21 height 15
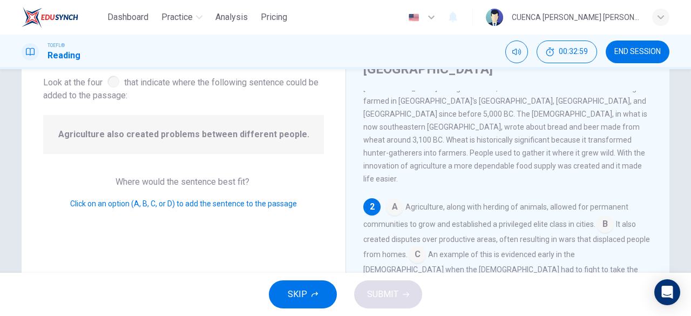
scroll to position [55, 0]
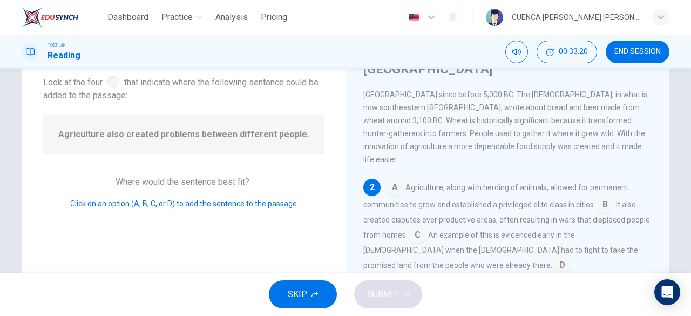
click at [604, 197] on input at bounding box center [604, 205] width 17 height 17
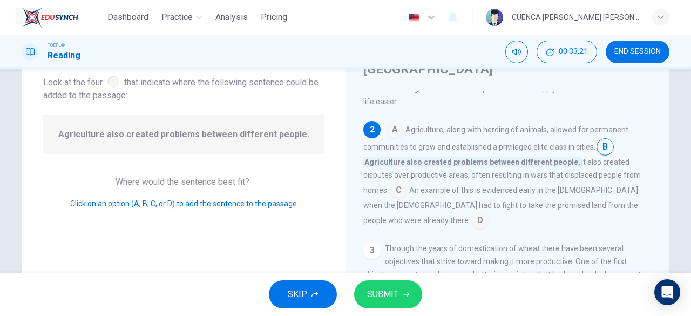
scroll to position [113, 0]
click at [396, 294] on span "SUBMIT" at bounding box center [382, 294] width 31 height 15
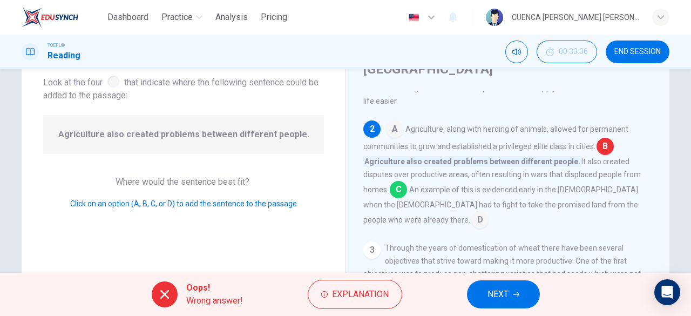
click at [513, 294] on icon "button" at bounding box center [516, 294] width 6 height 5
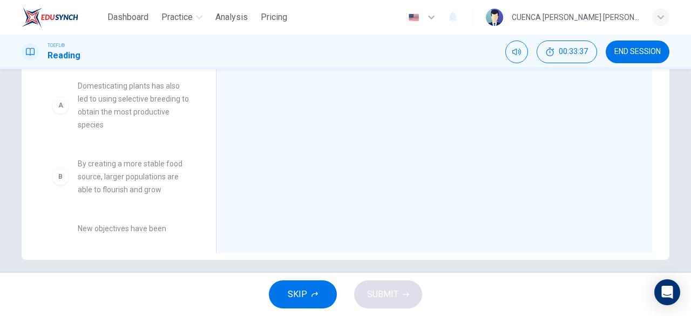
scroll to position [206, 0]
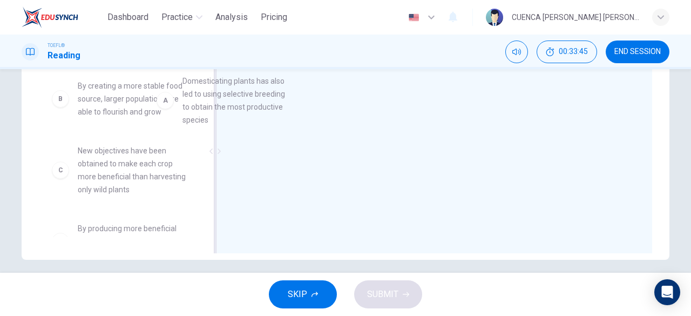
drag, startPoint x: 141, startPoint y: 117, endPoint x: 300, endPoint y: 106, distance: 159.0
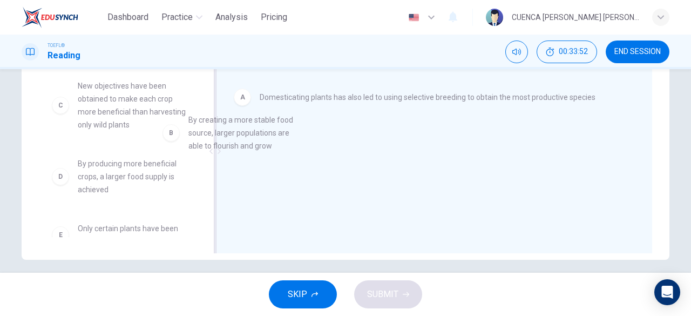
drag, startPoint x: 138, startPoint y: 101, endPoint x: 286, endPoint y: 138, distance: 152.0
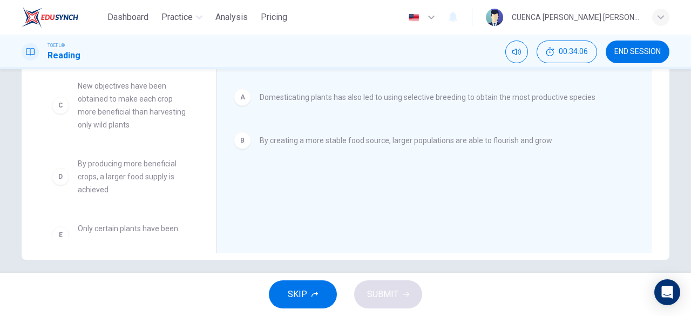
drag, startPoint x: 208, startPoint y: 157, endPoint x: 200, endPoint y: 197, distance: 41.4
click at [200, 197] on div "Answer Choices C New objectives have been obtained to make each crop more benef…" at bounding box center [346, 153] width 648 height 209
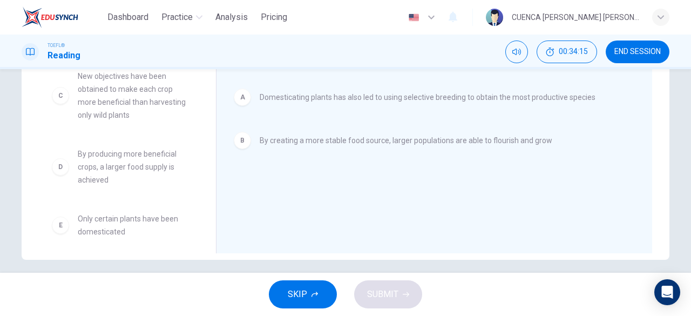
scroll to position [0, 0]
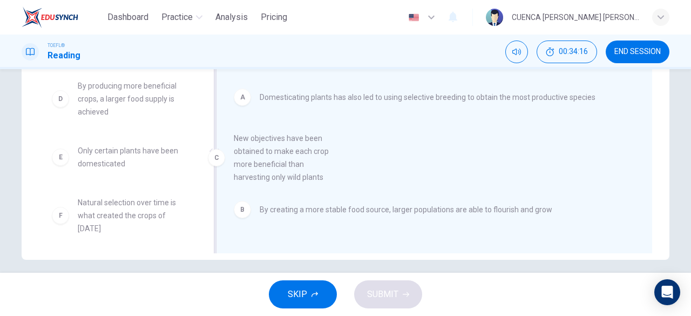
drag, startPoint x: 123, startPoint y: 104, endPoint x: 360, endPoint y: 178, distance: 248.7
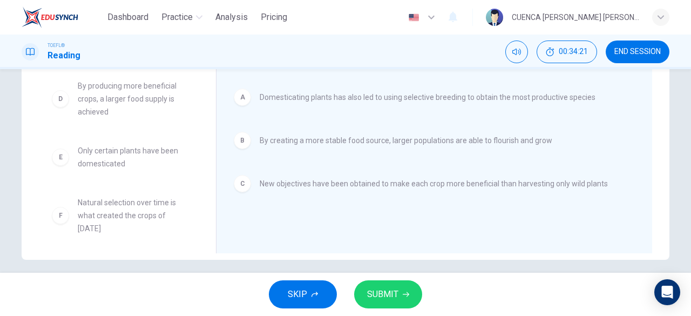
click at [386, 298] on span "SUBMIT" at bounding box center [382, 294] width 31 height 15
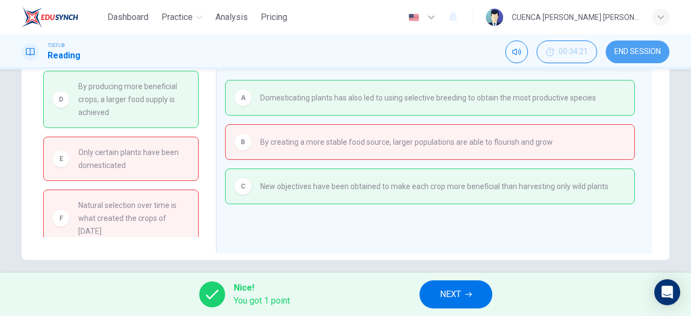
click at [627, 50] on span "END SESSION" at bounding box center [637, 51] width 46 height 9
